Goal: Task Accomplishment & Management: Use online tool/utility

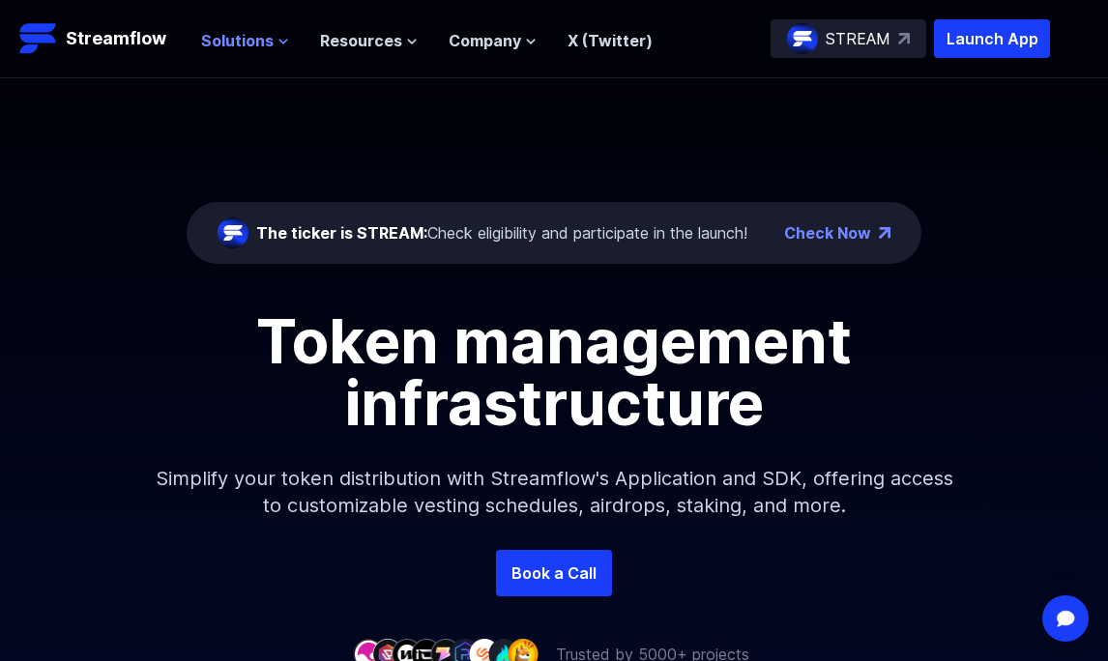
click at [213, 44] on span "Solutions" at bounding box center [237, 40] width 73 height 23
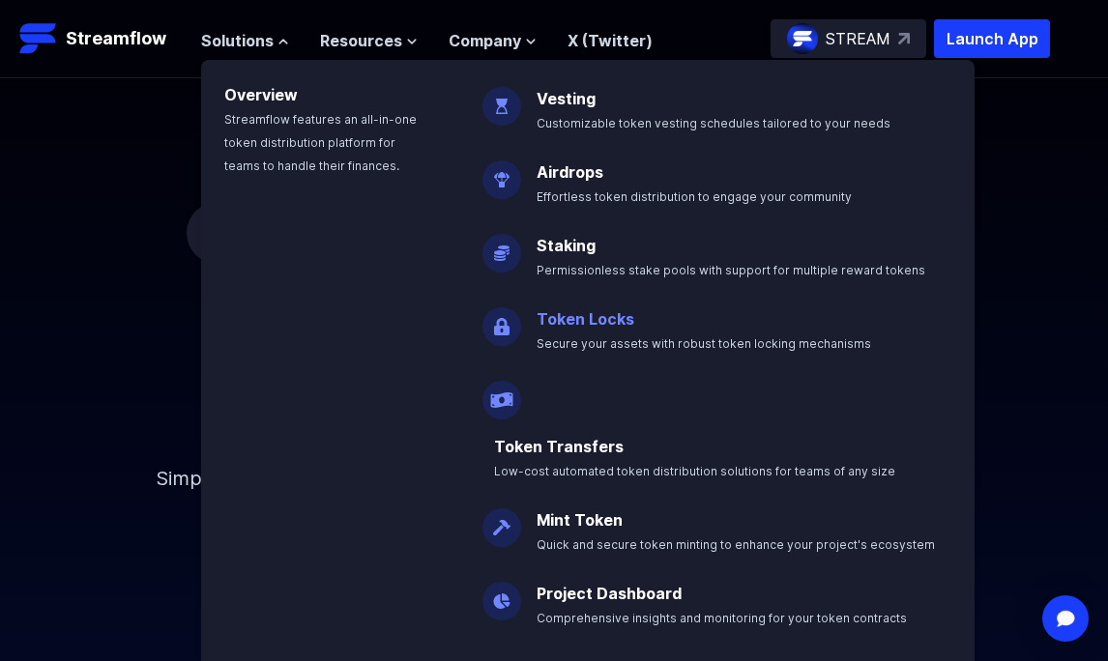
click at [537, 332] on p "Token Locks Secure your assets with robust token locking mechanisms" at bounding box center [717, 323] width 385 height 62
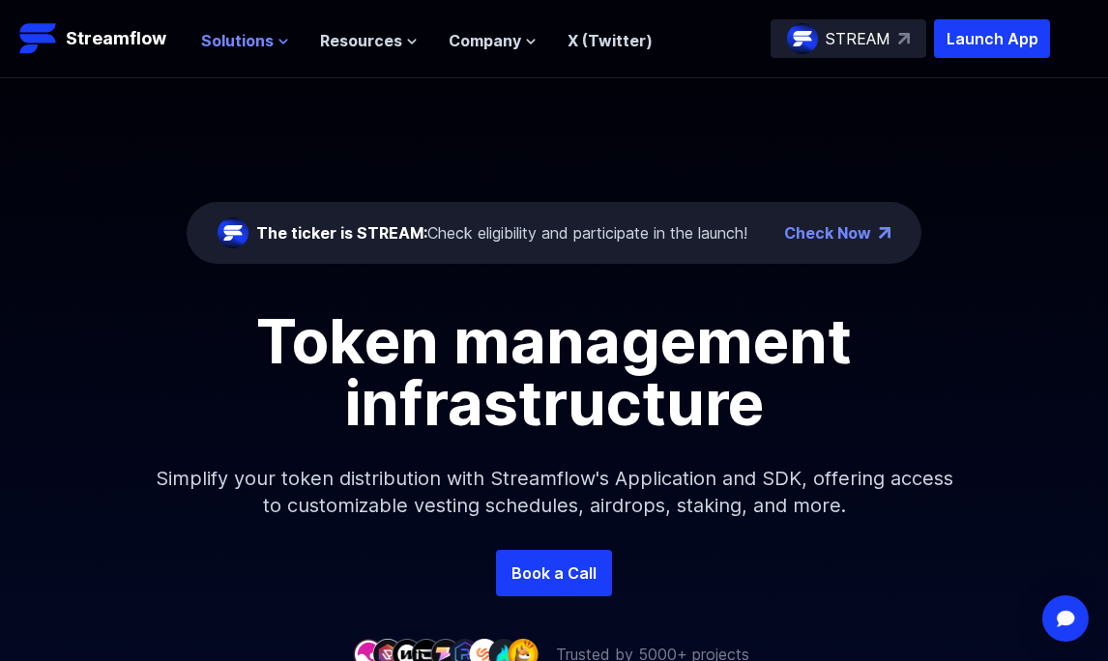
click at [237, 40] on span "Solutions" at bounding box center [237, 40] width 73 height 23
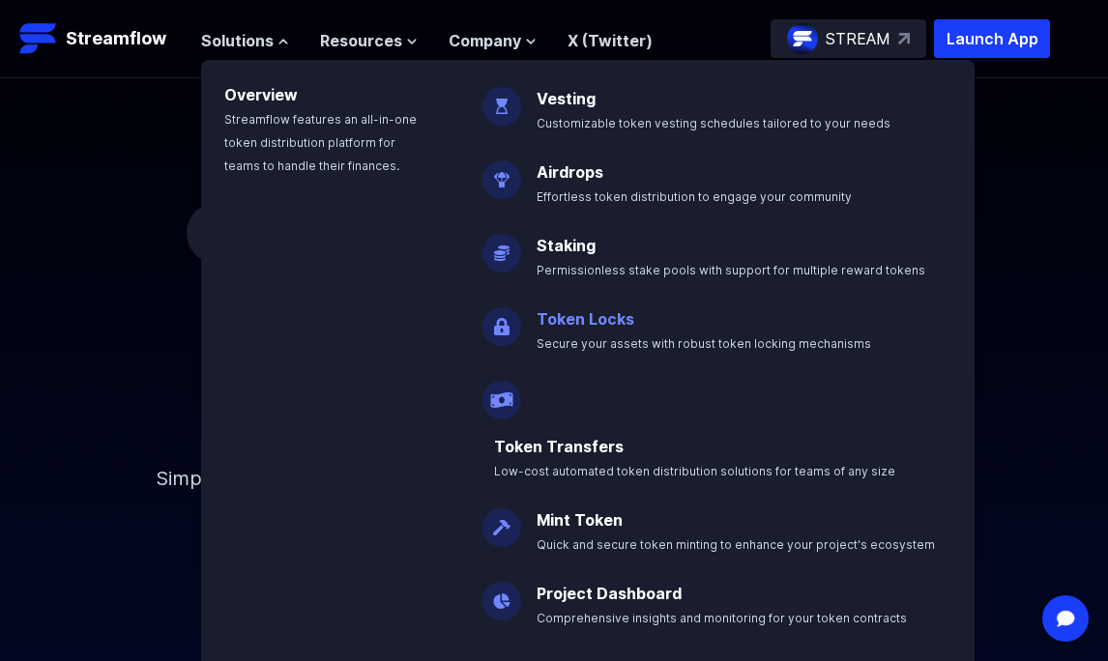
click at [577, 322] on link "Token Locks" at bounding box center [586, 318] width 98 height 19
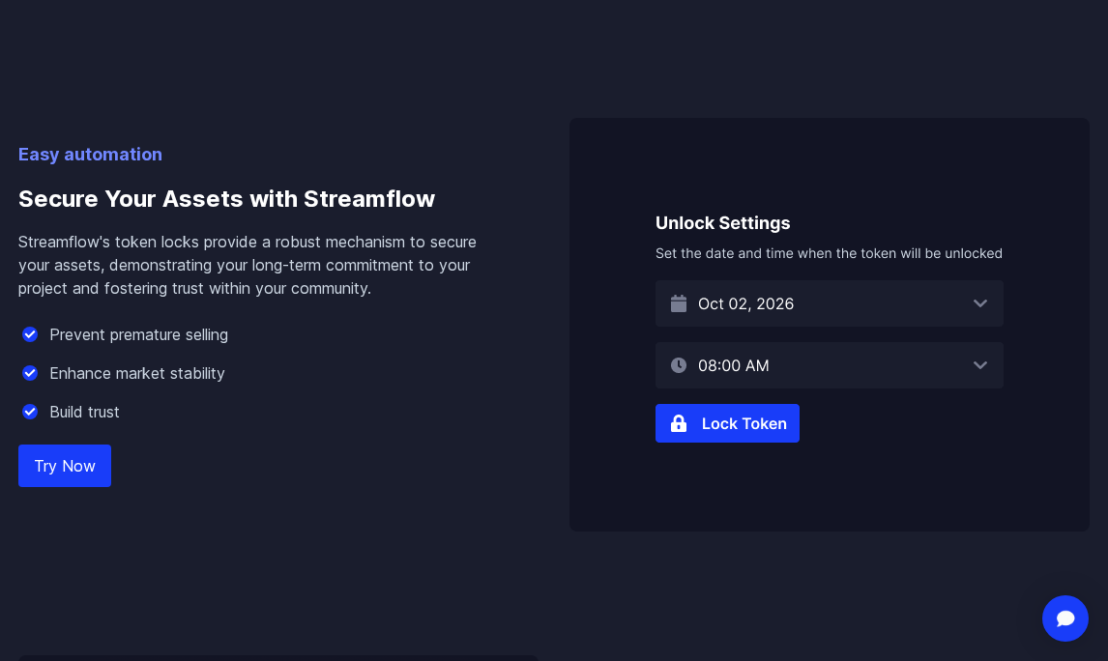
scroll to position [1117, 0]
click at [768, 431] on img at bounding box center [830, 324] width 520 height 414
click at [719, 422] on img at bounding box center [830, 324] width 520 height 414
click at [72, 477] on link "Try Now" at bounding box center [64, 465] width 93 height 43
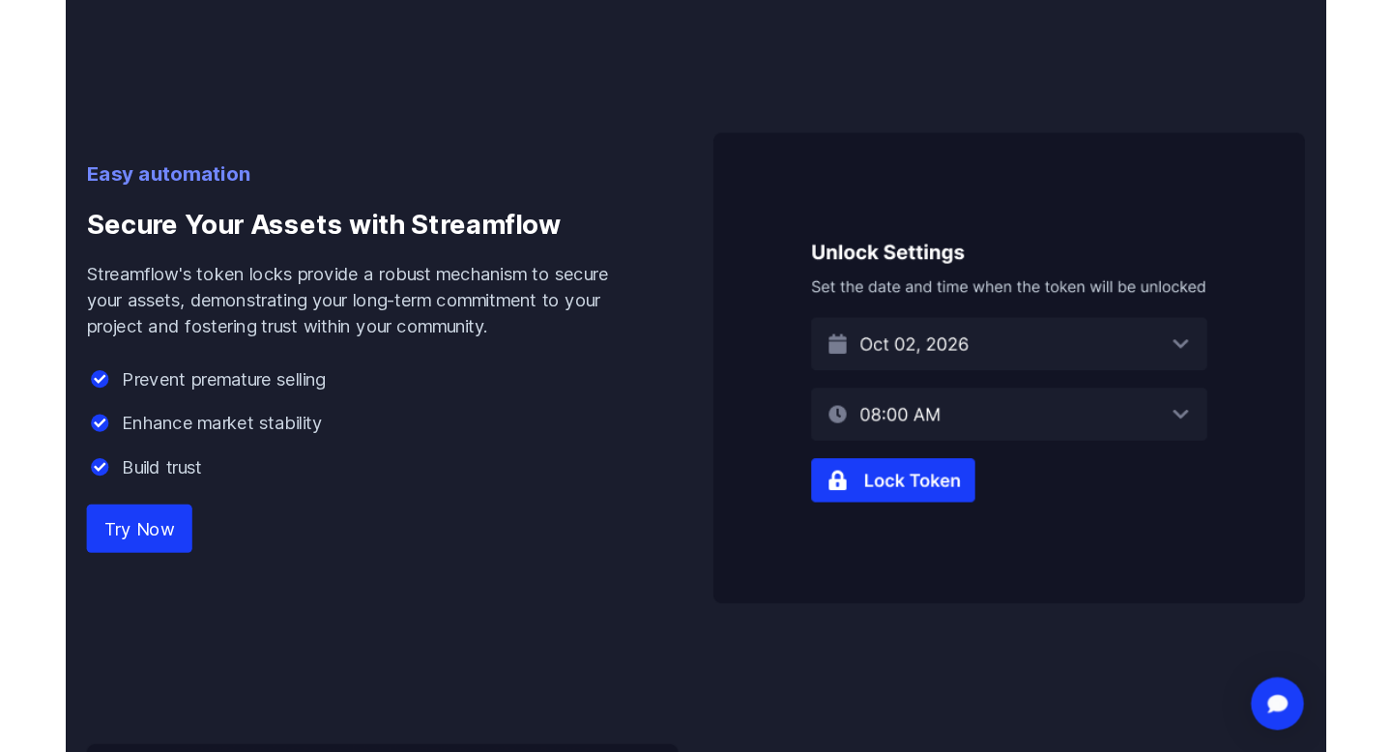
scroll to position [1156, 0]
